Goal: Find specific fact: Find specific fact

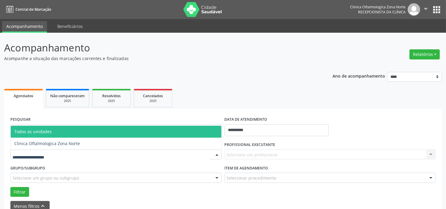
click at [61, 153] on div at bounding box center [115, 154] width 211 height 10
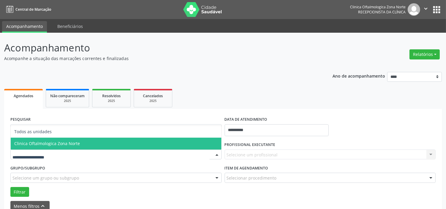
click at [67, 146] on span "Clinica Oftalmologica Zona Norte" at bounding box center [116, 143] width 211 height 12
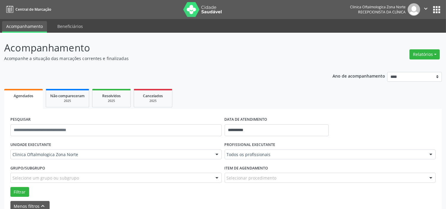
click at [77, 173] on div "Selecione um grupo ou subgrupo" at bounding box center [115, 178] width 211 height 10
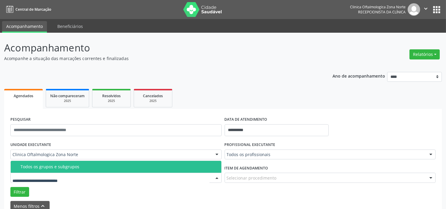
click at [79, 167] on div "Todos os grupos e subgrupos" at bounding box center [118, 166] width 197 height 5
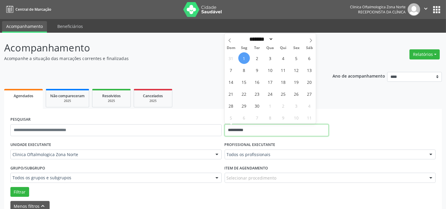
click at [265, 130] on input "**********" at bounding box center [276, 130] width 104 height 12
click at [258, 55] on span "2" at bounding box center [257, 58] width 12 height 12
type input "**********"
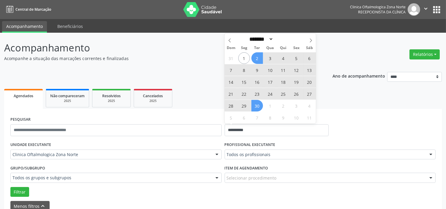
click at [255, 109] on span "30" at bounding box center [257, 106] width 12 height 12
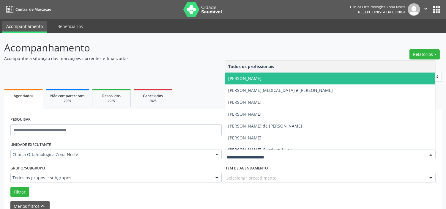
click at [258, 80] on span "[PERSON_NAME]" at bounding box center [244, 78] width 33 height 6
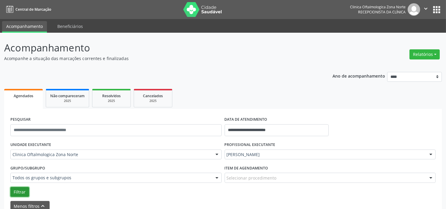
click at [28, 194] on button "Filtrar" at bounding box center [19, 192] width 19 height 10
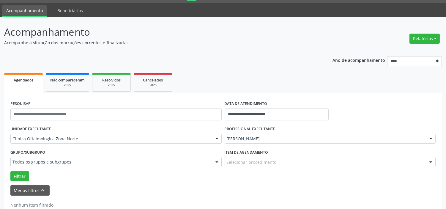
scroll to position [31, 0]
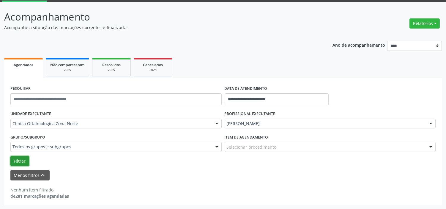
click at [25, 162] on button "Filtrar" at bounding box center [19, 161] width 19 height 10
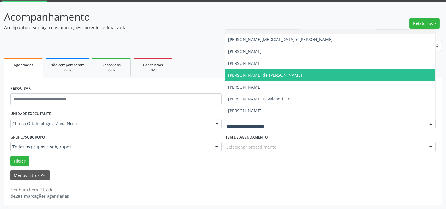
scroll to position [30, 0]
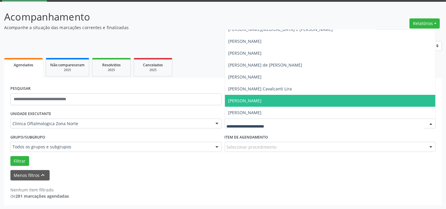
click at [260, 100] on span "[PERSON_NAME]" at bounding box center [244, 101] width 33 height 6
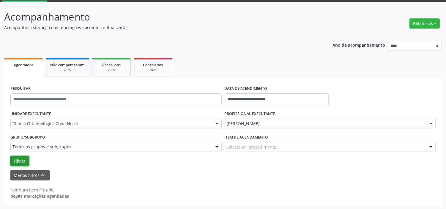
click at [23, 159] on button "Filtrar" at bounding box center [19, 161] width 19 height 10
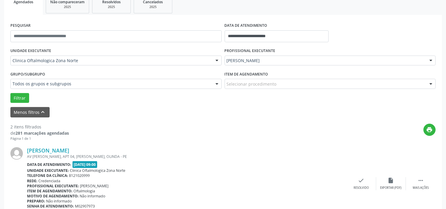
scroll to position [207, 0]
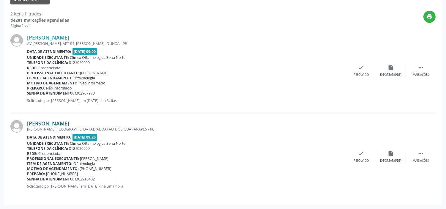
click at [69, 122] on link "[PERSON_NAME]" at bounding box center [48, 123] width 42 height 7
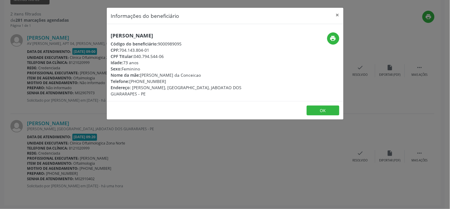
drag, startPoint x: 158, startPoint y: 49, endPoint x: 120, endPoint y: 51, distance: 37.5
click at [120, 51] on div "CPF: 704.143.804-01" at bounding box center [186, 50] width 150 height 6
copy div "704.143.804-01"
click at [151, 31] on div "[PERSON_NAME] Código do beneficiário: 9000989095 CPF: 704.143.804-01 CPF Titula…" at bounding box center [225, 62] width 237 height 77
click at [150, 34] on h5 "[PERSON_NAME]" at bounding box center [186, 35] width 150 height 6
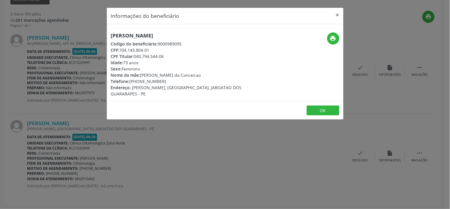
click at [150, 34] on h5 "[PERSON_NAME]" at bounding box center [186, 35] width 150 height 6
copy div "[PERSON_NAME]"
drag, startPoint x: 152, startPoint y: 50, endPoint x: 121, endPoint y: 49, distance: 31.5
click at [121, 49] on div "CPF: 704.143.804-01" at bounding box center [186, 50] width 150 height 6
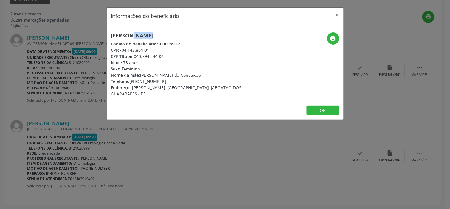
copy div "704.143.804-01"
drag, startPoint x: 131, startPoint y: 81, endPoint x: 178, endPoint y: 82, distance: 46.3
click at [177, 82] on div "Telefone: [PHONE_NUMBER]" at bounding box center [186, 81] width 150 height 6
copy div "81) 98611-2629"
drag, startPoint x: 142, startPoint y: 74, endPoint x: 209, endPoint y: 68, distance: 67.9
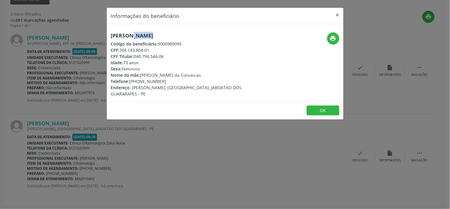
click at [209, 68] on div "[PERSON_NAME] Código do beneficiário: 9000989095 CPF: 704.143.804-01 CPF Titula…" at bounding box center [186, 64] width 150 height 64
drag, startPoint x: 201, startPoint y: 75, endPoint x: 143, endPoint y: 76, distance: 58.5
click at [143, 76] on div "Nome da mãe: Maria Formosina da Conceicao" at bounding box center [186, 75] width 150 height 6
copy div "[PERSON_NAME] da Conceicao"
click at [120, 154] on div "Informações do beneficiário × [PERSON_NAME] Código do beneficiário: 9000989095 …" at bounding box center [225, 104] width 450 height 209
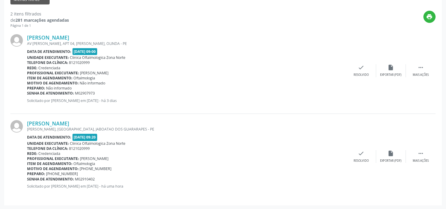
click at [72, 178] on b "Senha de atendimento:" at bounding box center [50, 178] width 47 height 5
copy div "Senha de atendimento:"
click at [72, 178] on b "Senha de atendimento:" at bounding box center [50, 178] width 47 height 5
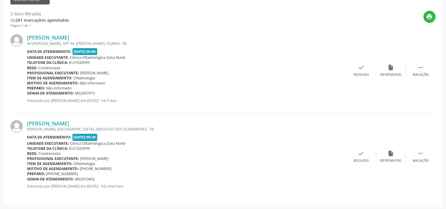
click at [75, 178] on div "Senha de atendimento: M02910402" at bounding box center [186, 178] width 319 height 5
click at [75, 178] on span "M02910402" at bounding box center [85, 178] width 20 height 5
click at [101, 178] on div "Senha de atendimento: M02910402" at bounding box center [186, 178] width 319 height 5
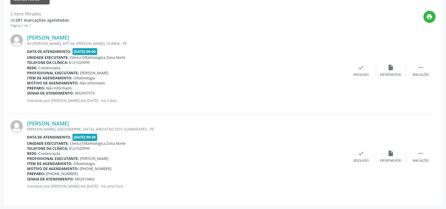
drag, startPoint x: 99, startPoint y: 179, endPoint x: 28, endPoint y: 178, distance: 71.0
click at [31, 178] on div "Senha de atendimento: M02910402" at bounding box center [186, 178] width 319 height 5
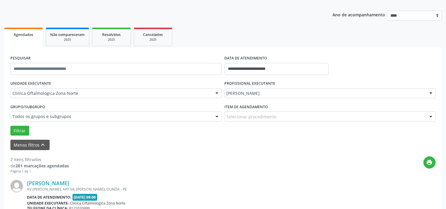
scroll to position [0, 0]
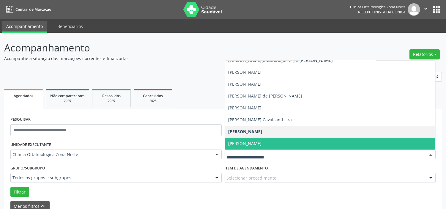
click at [253, 150] on div at bounding box center [329, 154] width 211 height 10
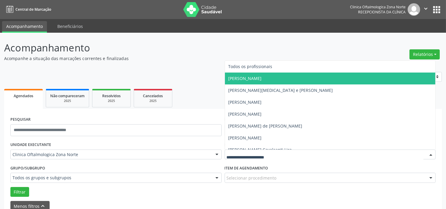
click at [253, 82] on span "[PERSON_NAME]" at bounding box center [330, 78] width 211 height 12
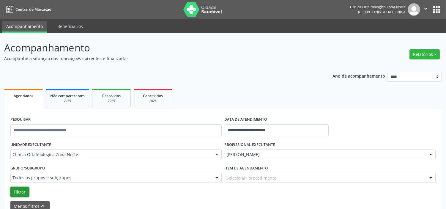
click at [21, 192] on button "Filtrar" at bounding box center [19, 192] width 19 height 10
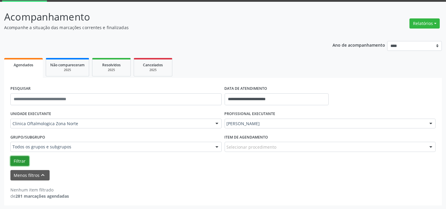
click at [28, 161] on button "Filtrar" at bounding box center [19, 161] width 19 height 10
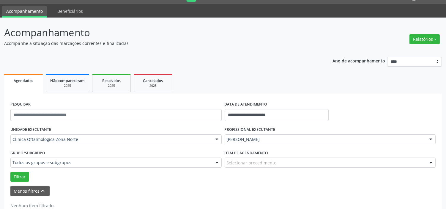
scroll to position [0, 0]
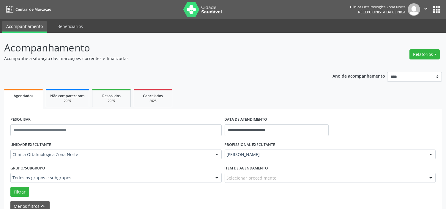
click at [426, 8] on icon "" at bounding box center [425, 8] width 7 height 7
click at [404, 37] on link "Sair" at bounding box center [410, 36] width 41 height 8
